Goal: Use online tool/utility: Utilize a website feature to perform a specific function

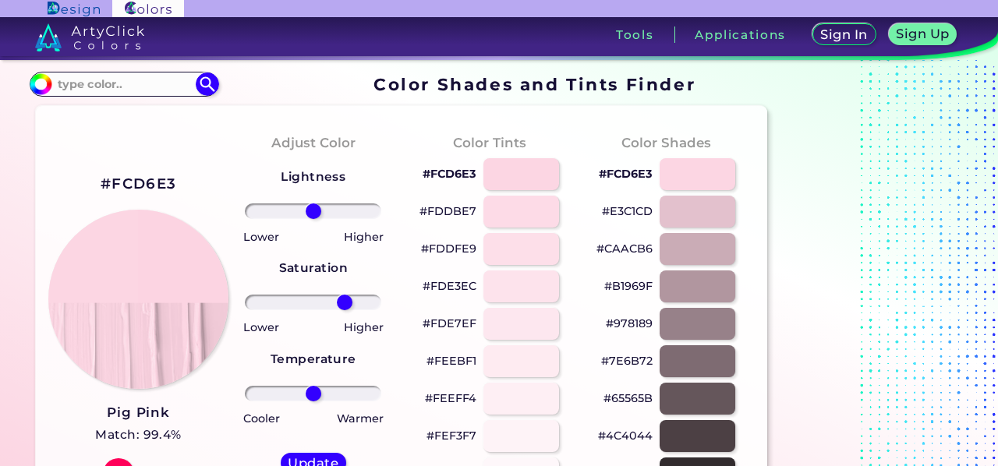
drag, startPoint x: 315, startPoint y: 303, endPoint x: 345, endPoint y: 299, distance: 30.0
type input "52"
click at [345, 299] on input "range" at bounding box center [313, 303] width 136 height 16
drag, startPoint x: 314, startPoint y: 205, endPoint x: 352, endPoint y: 204, distance: 38.2
type input "66"
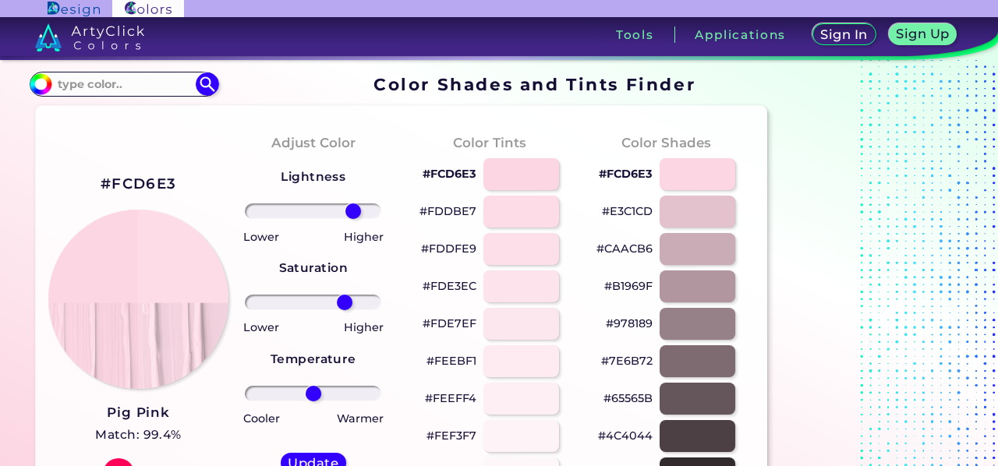
click at [352, 204] on input "range" at bounding box center [313, 212] width 136 height 16
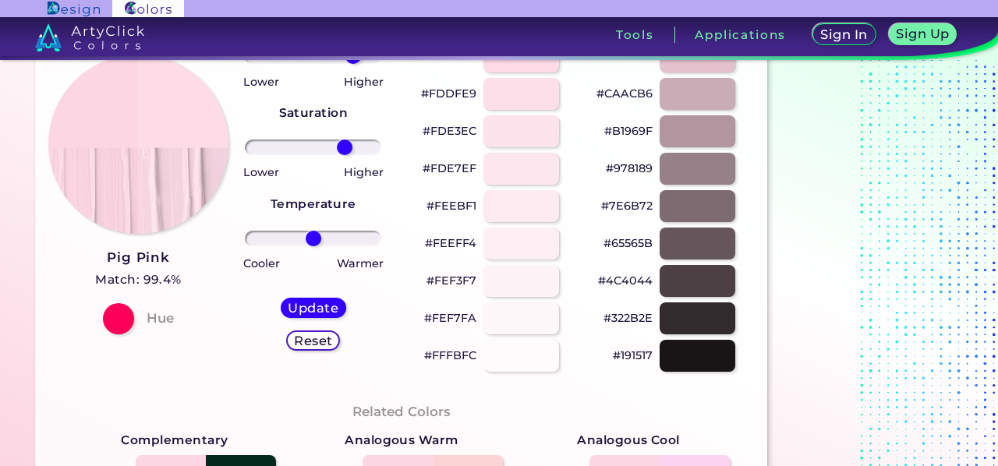
scroll to position [156, 0]
click at [120, 317] on div at bounding box center [117, 317] width 31 height 31
type input "57"
click at [348, 144] on input "range" at bounding box center [313, 147] width 136 height 16
click at [328, 310] on h5 "Update" at bounding box center [313, 307] width 46 height 12
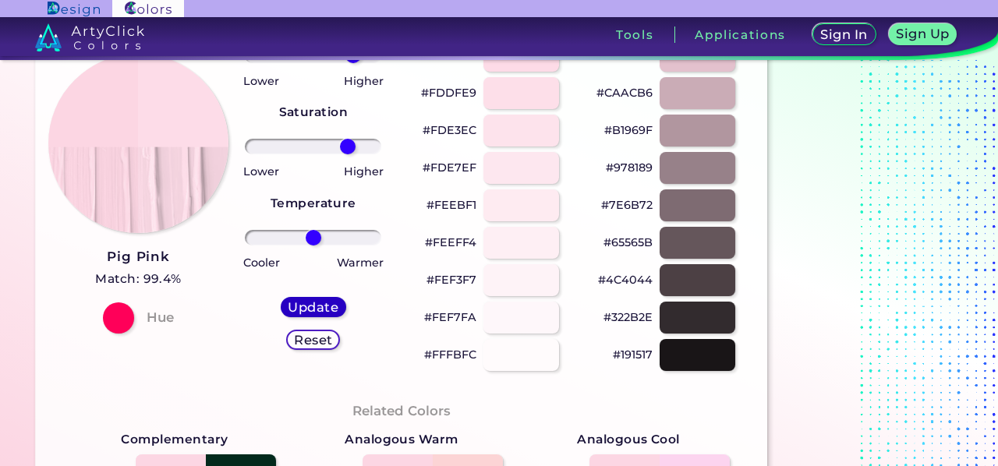
type input "#fddce8"
type input "0"
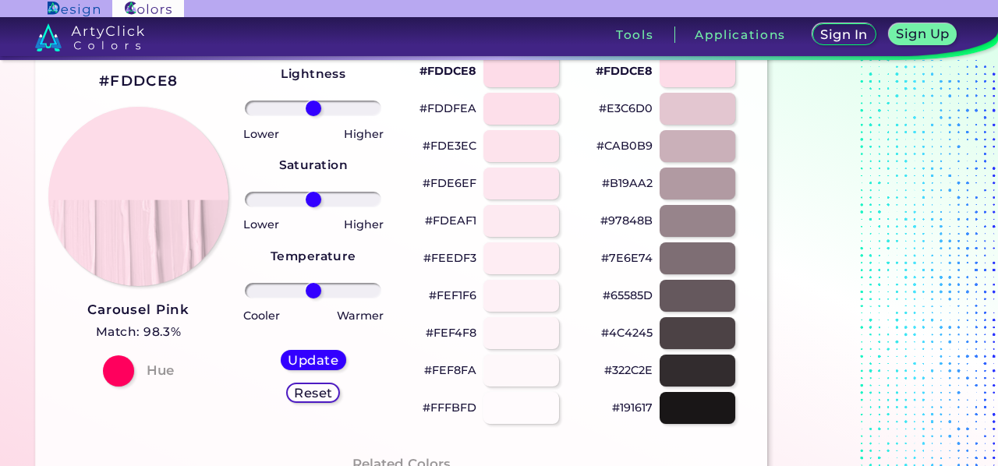
scroll to position [78, 0]
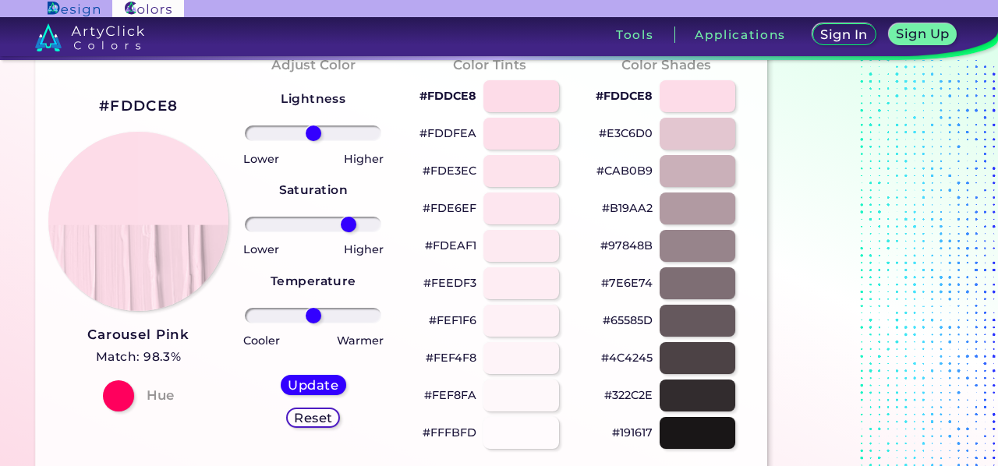
drag, startPoint x: 330, startPoint y: 227, endPoint x: 348, endPoint y: 227, distance: 17.9
type input "58"
click at [348, 227] on input "range" at bounding box center [313, 225] width 136 height 16
click at [328, 380] on h5 "Update" at bounding box center [313, 385] width 46 height 12
type input "#fddde9"
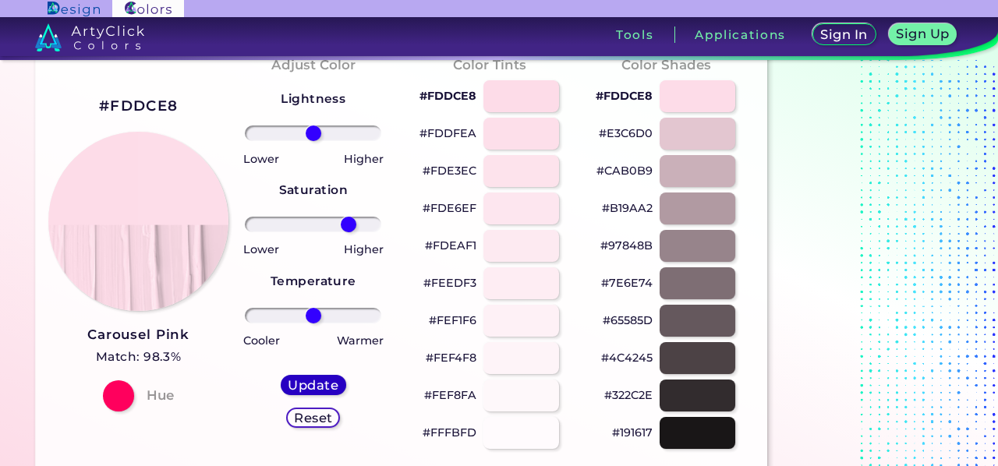
type input "0"
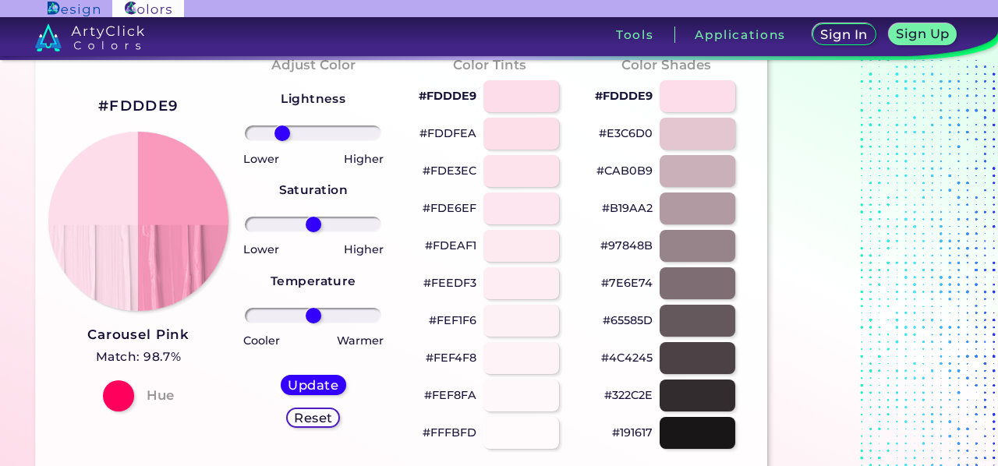
drag, startPoint x: 315, startPoint y: 128, endPoint x: 282, endPoint y: 121, distance: 33.5
type input "-51"
click at [282, 126] on input "range" at bounding box center [313, 134] width 136 height 16
drag, startPoint x: 317, startPoint y: 218, endPoint x: 301, endPoint y: 214, distance: 16.1
type input "-20"
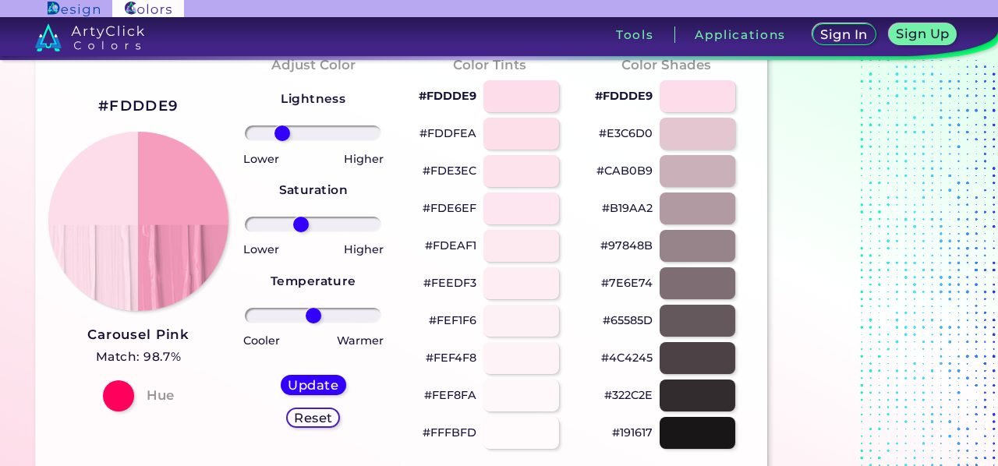
click at [301, 217] on input "range" at bounding box center [313, 225] width 136 height 16
click at [329, 427] on div "Reset" at bounding box center [313, 418] width 49 height 19
type input "0"
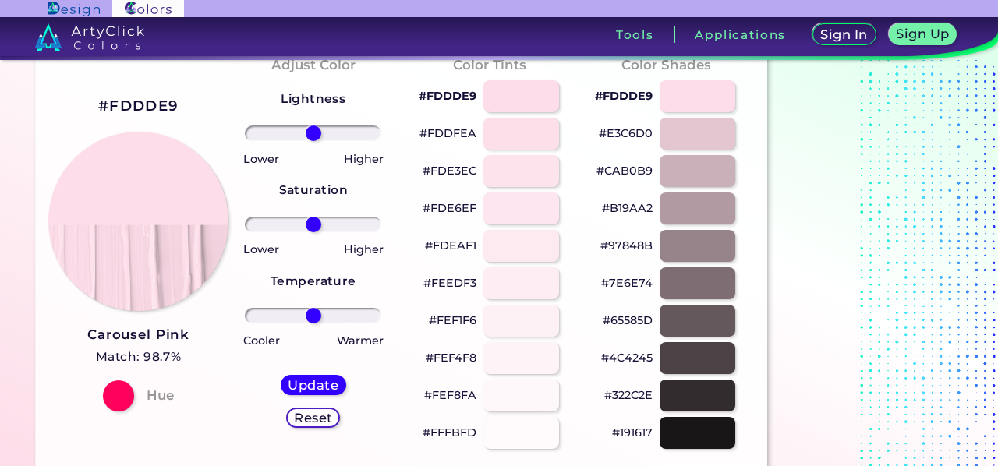
click at [326, 421] on h5 "Reset" at bounding box center [313, 418] width 39 height 13
